Goal: Download file/media

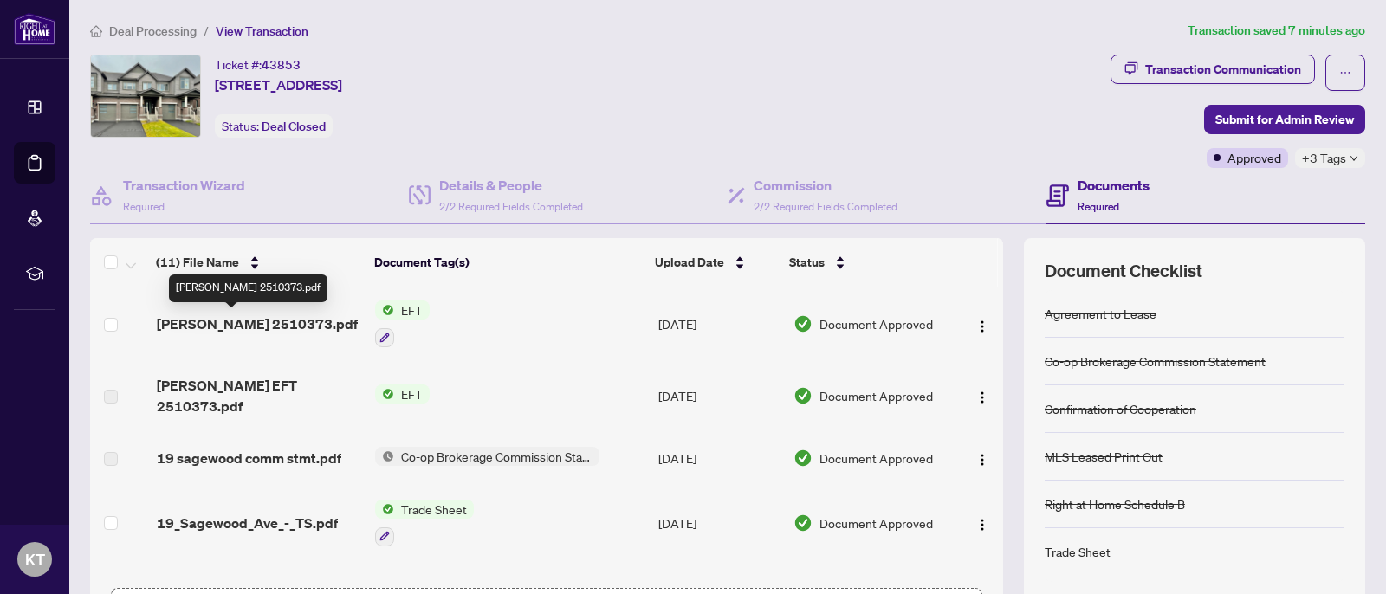
click at [255, 320] on span "Kevin EFT 2510373.pdf" at bounding box center [257, 324] width 201 height 21
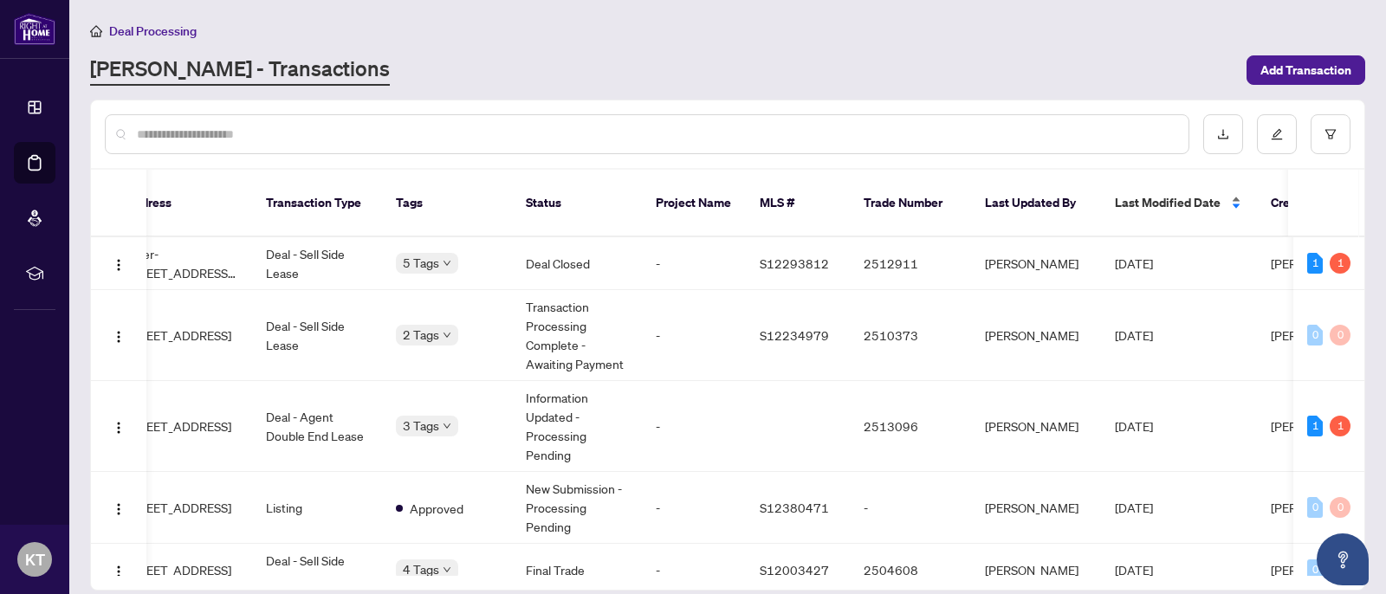
click at [1203, 193] on span "Last Modified Date" at bounding box center [1168, 202] width 106 height 19
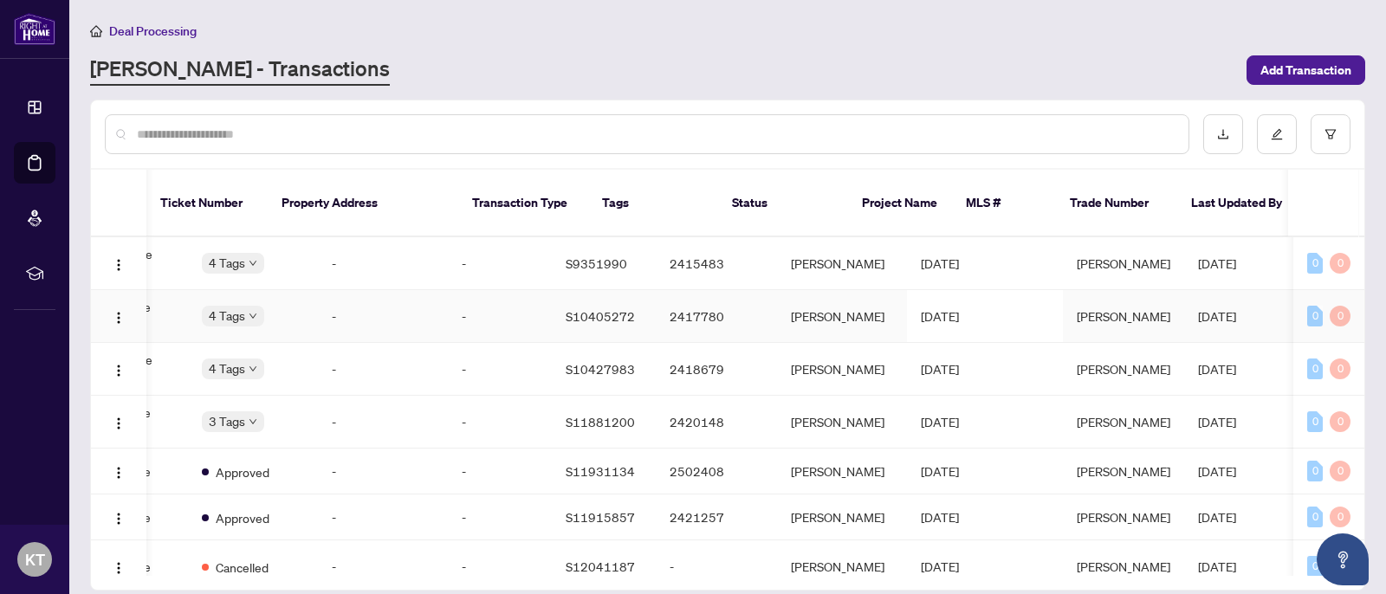
scroll to position [0, 400]
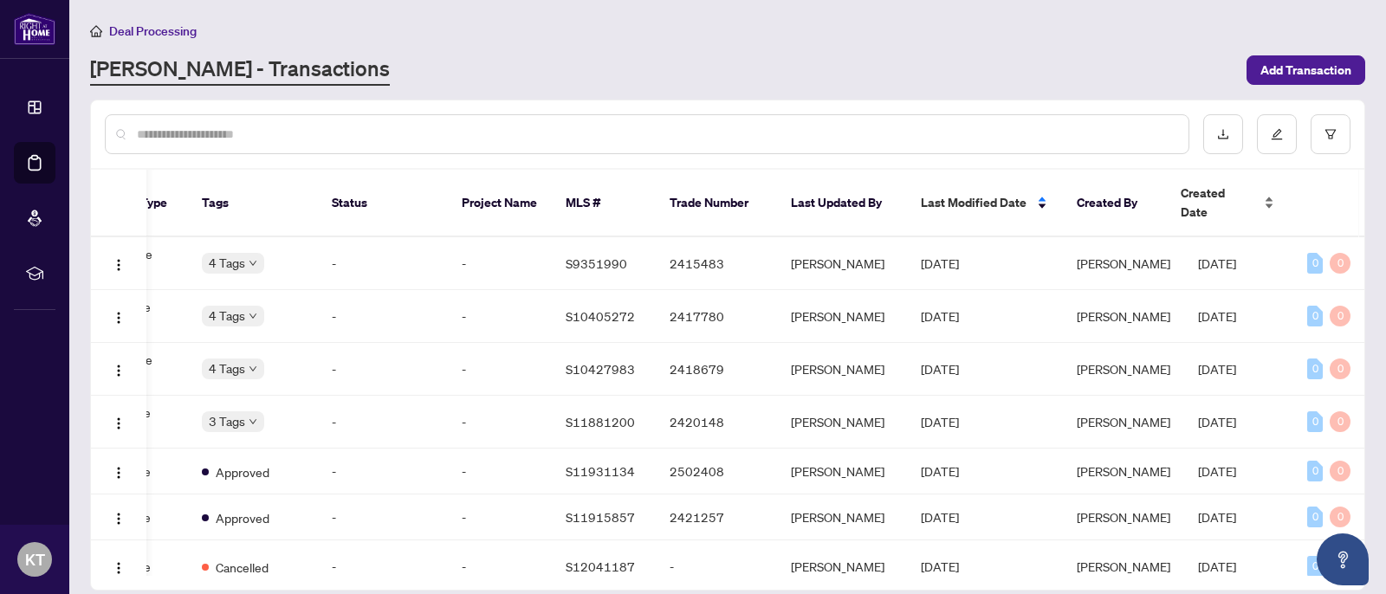
click at [1226, 192] on span "Created Date" at bounding box center [1217, 203] width 73 height 38
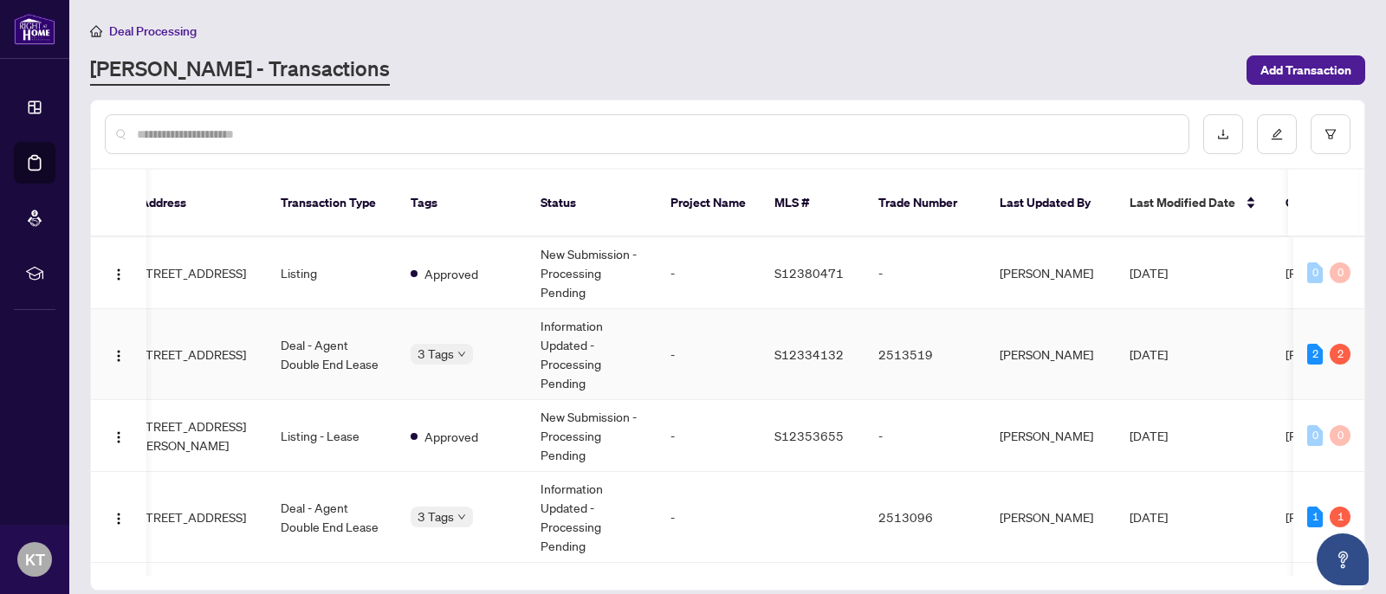
scroll to position [0, 227]
